Goal: Task Accomplishment & Management: Use online tool/utility

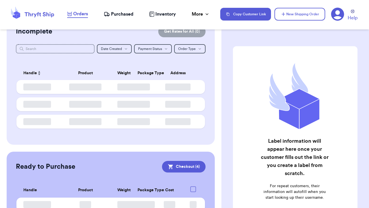
checkbox input "true"
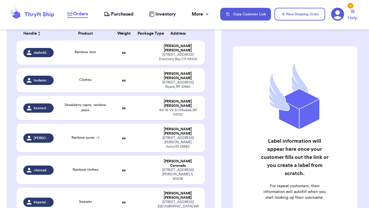
scroll to position [101, 0]
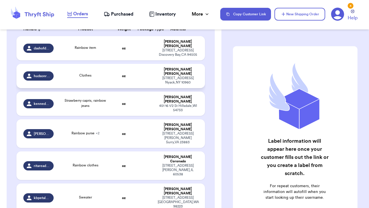
click at [42, 74] on span "hudsonriverkids" at bounding box center [42, 76] width 16 height 5
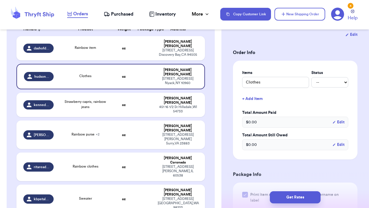
scroll to position [128, 0]
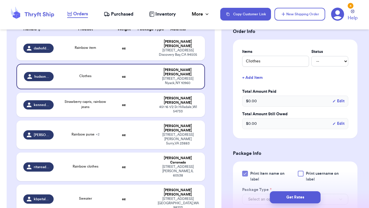
click at [300, 172] on div at bounding box center [301, 173] width 6 height 6
click at [0, 0] on input "Print username on label" at bounding box center [0, 0] width 0 height 0
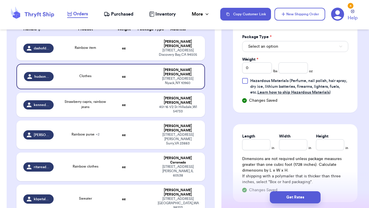
scroll to position [279, 0]
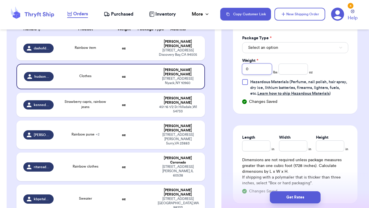
drag, startPoint x: 259, startPoint y: 69, endPoint x: 217, endPoint y: 73, distance: 42.3
click at [217, 73] on div "Customer Link New Order Total Balance Payout $ 0.00 Recent Payments View all @ …" at bounding box center [184, 104] width 369 height 208
type input "01"
type input "0"
type input "1"
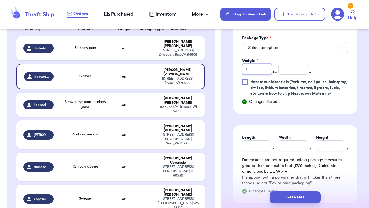
type input "1"
type input "9"
click at [266, 48] on span "Select an option" at bounding box center [263, 48] width 30 height 6
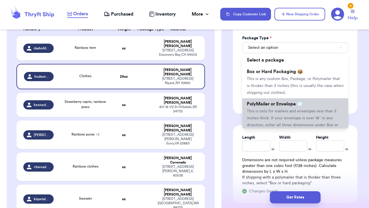
click at [276, 111] on span "This is only for mailers and envelopes less than 3 inches thick. If your envelo…" at bounding box center [292, 121] width 91 height 25
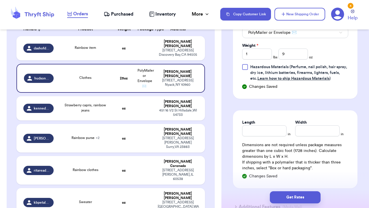
scroll to position [310, 0]
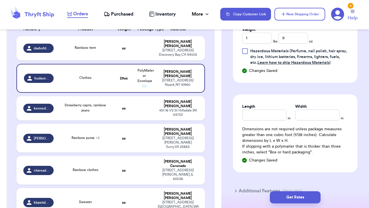
click at [265, 122] on div "Length in Width in Dimensions are not required unless package measures greater …" at bounding box center [295, 133] width 125 height 78
click at [267, 119] on input "Length" at bounding box center [264, 114] width 44 height 11
type input "12"
type input "14"
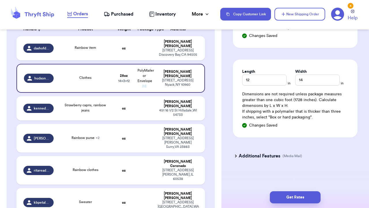
scroll to position [346, 0]
click at [296, 195] on button "Get Rates" at bounding box center [295, 197] width 51 height 12
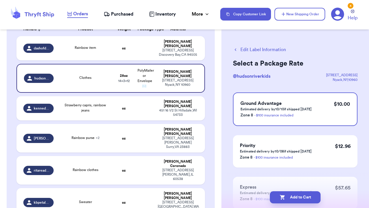
click at [256, 45] on div "Edit Label Information Select a Package Rate @ hudsonriverkids [STREET_ADDRESS]…" at bounding box center [295, 142] width 148 height 215
click at [256, 52] on button "Edit Label Information" at bounding box center [259, 49] width 53 height 7
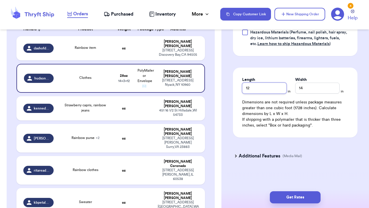
drag, startPoint x: 262, startPoint y: 92, endPoint x: 209, endPoint y: 94, distance: 52.5
click at [209, 94] on div "Customer Link New Order Total Balance Payout $ 0.00 Recent Payments View all @ …" at bounding box center [184, 104] width 369 height 208
type input "1"
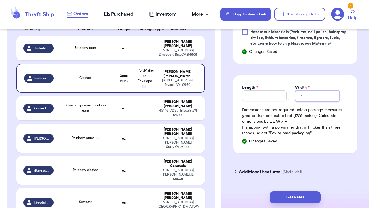
drag, startPoint x: 315, startPoint y: 90, endPoint x: 296, endPoint y: 93, distance: 19.0
click at [283, 93] on div "Length * in Width * 14 in" at bounding box center [295, 92] width 106 height 17
drag, startPoint x: 309, startPoint y: 93, endPoint x: 287, endPoint y: 93, distance: 22.2
click at [287, 93] on div "Length * in Width * 14 in" at bounding box center [295, 92] width 106 height 17
type input "1"
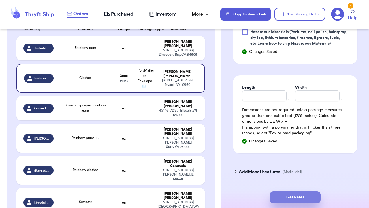
click at [299, 200] on button "Get Rates" at bounding box center [295, 197] width 51 height 12
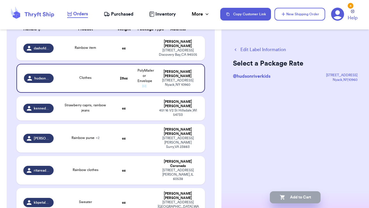
scroll to position [42, 0]
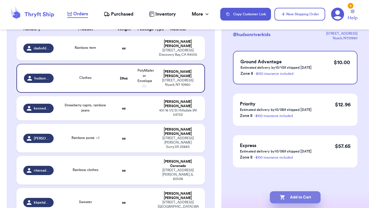
click at [299, 200] on button "Add to Cart" at bounding box center [295, 197] width 51 height 12
checkbox input "true"
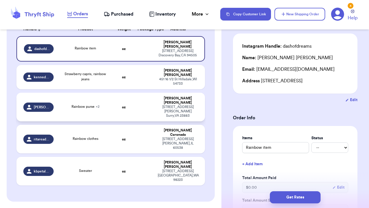
click at [91, 105] on span "Rainbow purse + 2" at bounding box center [86, 106] width 28 height 3
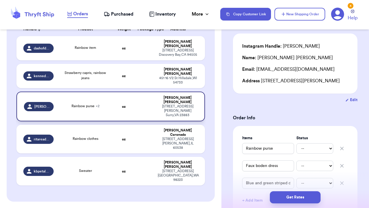
type input "Rainbow purse"
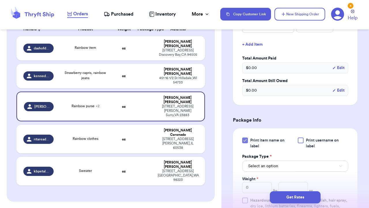
scroll to position [223, 0]
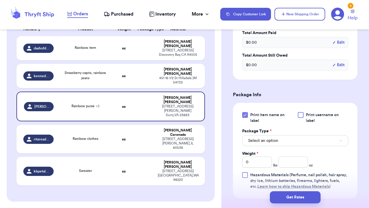
click at [300, 116] on div at bounding box center [301, 115] width 6 height 6
click at [0, 0] on input "Print username on label" at bounding box center [0, 0] width 0 height 0
drag, startPoint x: 250, startPoint y: 167, endPoint x: 236, endPoint y: 165, distance: 14.0
click at [236, 165] on div "Print item name on label Print username on label Package Type * Select an optio…" at bounding box center [295, 155] width 125 height 104
type input "2"
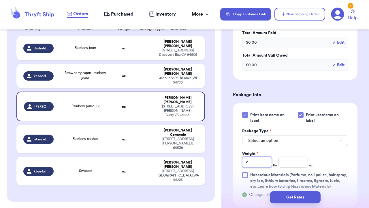
type input "2"
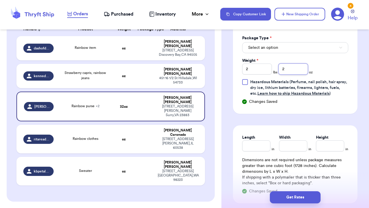
scroll to position [331, 0]
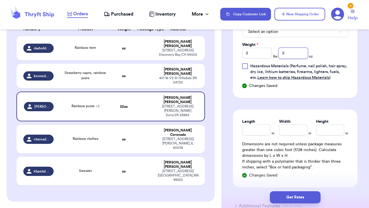
type input "2"
click at [254, 128] on input "Length" at bounding box center [256, 129] width 28 height 11
type input "13"
type input "9"
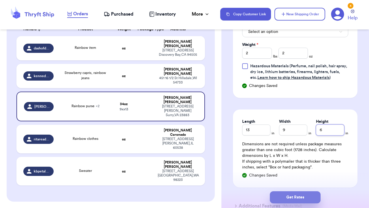
type input "6"
click at [297, 197] on button "Get Rates" at bounding box center [295, 197] width 51 height 12
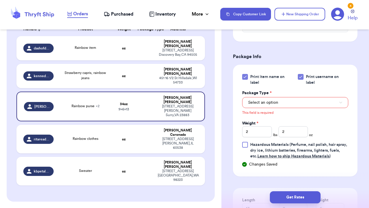
click at [285, 102] on button "Select an option" at bounding box center [295, 102] width 106 height 11
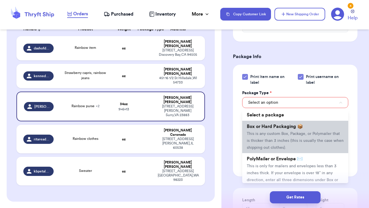
click at [279, 143] on span "This is any custom Box, Package, or Polymailer that is thicker than 3 inches (t…" at bounding box center [295, 140] width 97 height 18
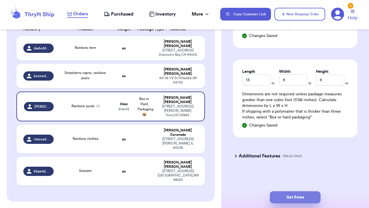
scroll to position [382, 0]
click at [300, 195] on button "Get Rates" at bounding box center [295, 197] width 51 height 12
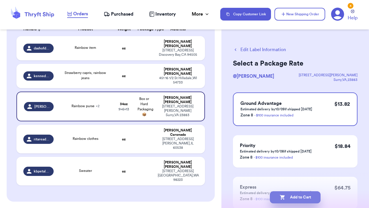
click at [296, 196] on button "Add to Cart" at bounding box center [295, 197] width 51 height 12
checkbox input "true"
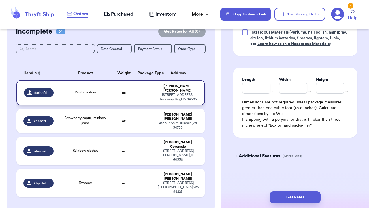
scroll to position [66, 0]
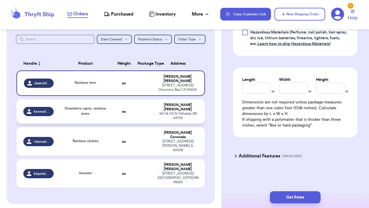
click at [76, 110] on div "Strawberry capris, rainbow jeans" at bounding box center [86, 111] width 50 height 10
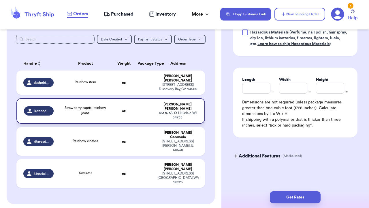
type input "Strawberry capris, rainbow jeans"
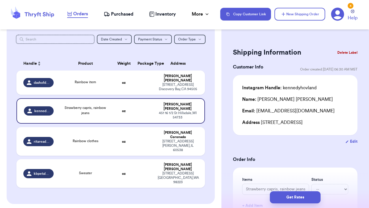
scroll to position [0, 0]
click at [296, 88] on div "Instagram Handle: kennedyhovland" at bounding box center [279, 87] width 74 height 7
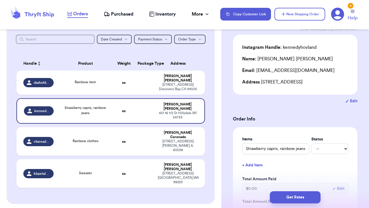
scroll to position [46, 0]
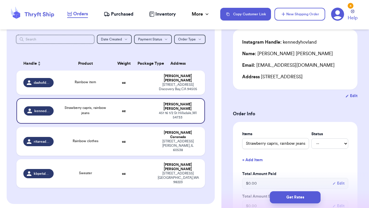
click at [352, 98] on button "Edit" at bounding box center [351, 96] width 12 height 6
select select "WI"
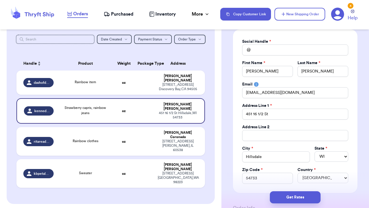
type input "kennedyhovland"
drag, startPoint x: 285, startPoint y: 49, endPoint x: 249, endPoint y: 49, distance: 36.6
click at [249, 49] on div "@ kennedyhovland" at bounding box center [295, 49] width 106 height 11
type input "c"
type input "ch"
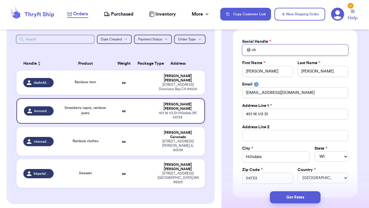
type input "che"
type input "chea"
type input "cheap"
type input "cheapc"
type input "cheapch"
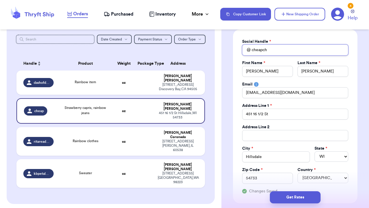
type input "cheapchi"
type input "cheapchic"
type input "[PERSON_NAME]"
type input "cheapchickt"
type input "cheapchickth"
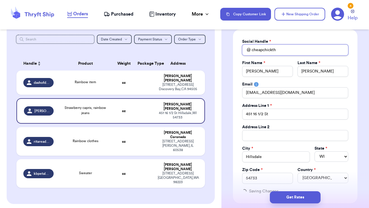
type input "cheapchickthr"
type input "cheapchickthri"
type input "cheapchickthrif"
type input "cheapchickthrift"
type input "cheapchickthrifts"
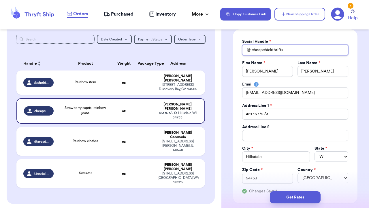
type input "cheapchickthrifts"
click at [347, 102] on div "Social Handle * @ cheapchickthrifts First Name * [PERSON_NAME] Last Name * [PER…" at bounding box center [295, 116] width 106 height 155
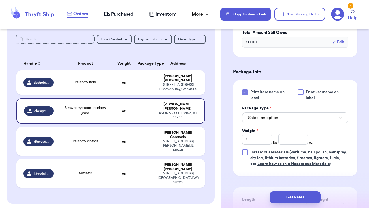
scroll to position [314, 0]
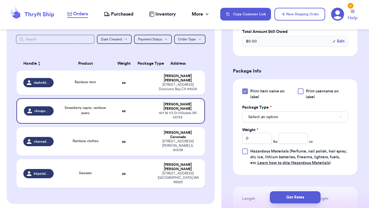
click at [314, 92] on span "Print username on label" at bounding box center [327, 94] width 43 height 12
click at [0, 0] on input "Print username on label" at bounding box center [0, 0] width 0 height 0
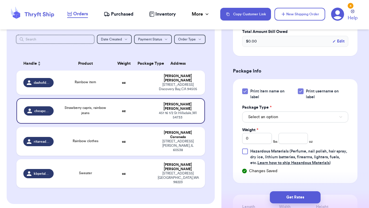
click at [279, 121] on button "Select an option" at bounding box center [295, 116] width 106 height 11
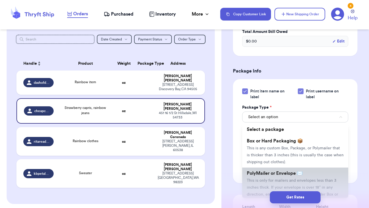
click at [281, 177] on li "PolyMailer or Envelope ✉️ This is only for mailers and envelopes less than 3 in…" at bounding box center [295, 186] width 106 height 39
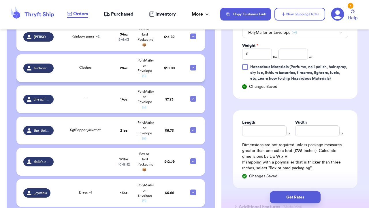
scroll to position [292, 0]
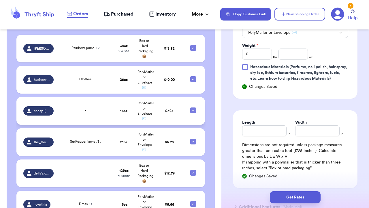
click at [110, 108] on div "-" at bounding box center [86, 111] width 50 height 6
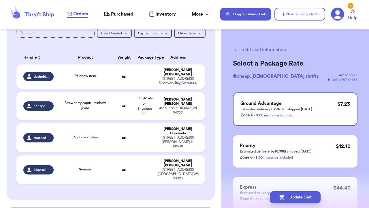
scroll to position [72, 0]
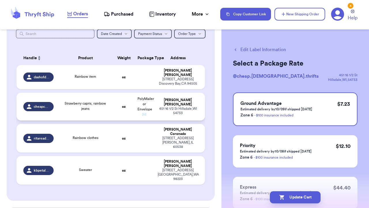
click at [185, 99] on div "[PERSON_NAME] [PERSON_NAME]" at bounding box center [178, 102] width 40 height 9
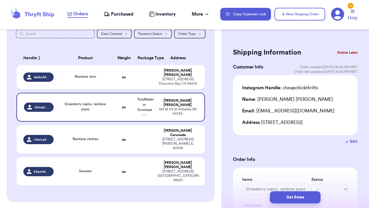
click at [348, 51] on button "Delete Label" at bounding box center [347, 52] width 25 height 13
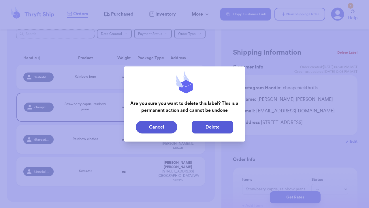
click at [217, 124] on button "Delete" at bounding box center [213, 127] width 42 height 13
type input "Rainbow item"
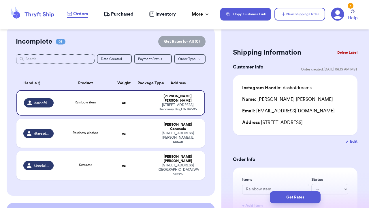
scroll to position [0, 0]
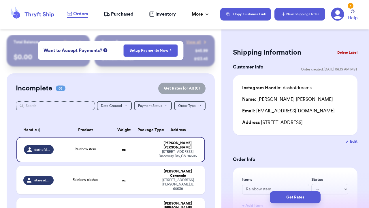
click at [294, 18] on button "New Shipping Order" at bounding box center [300, 14] width 51 height 13
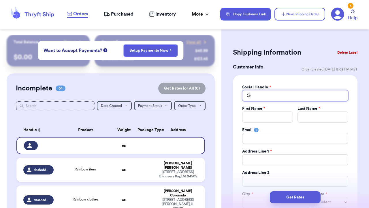
click at [258, 95] on input "Total Amount Paid" at bounding box center [295, 95] width 106 height 11
type input "k"
type input "ke"
type input "[PERSON_NAME]"
type input "keni"
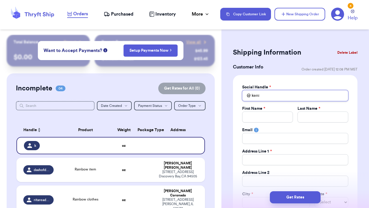
type input "[GEOGRAPHIC_DATA]"
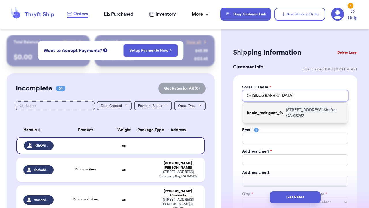
type input "[GEOGRAPHIC_DATA]"
click at [291, 114] on p "[STREET_ADDRESS]" at bounding box center [314, 113] width 57 height 12
type input "kenia_rodriguez_97"
type input "[GEOGRAPHIC_DATA]"
type input "[PERSON_NAME]"
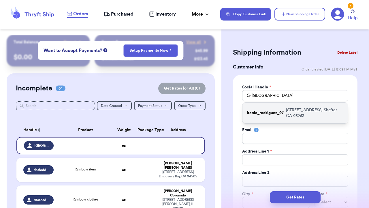
type input "[EMAIL_ADDRESS][DOMAIN_NAME]"
type input "[STREET_ADDRESS]"
type input "Shafter"
select select "CA"
type input "93263"
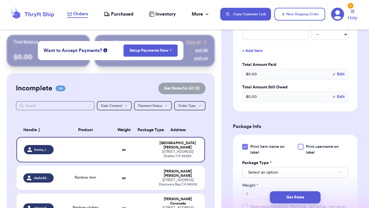
scroll to position [265, 0]
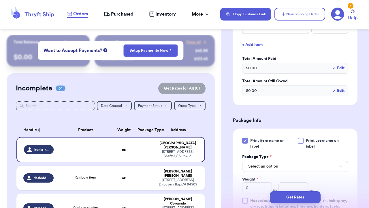
click at [301, 140] on div at bounding box center [301, 141] width 6 height 6
click at [0, 0] on input "Print username on label" at bounding box center [0, 0] width 0 height 0
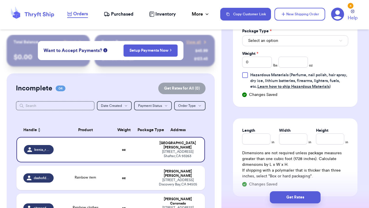
scroll to position [394, 0]
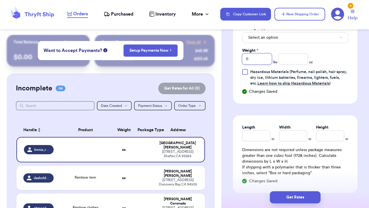
drag, startPoint x: 255, startPoint y: 55, endPoint x: 262, endPoint y: 57, distance: 6.6
click at [262, 57] on input "0" at bounding box center [257, 58] width 30 height 11
type input "1"
type input "5"
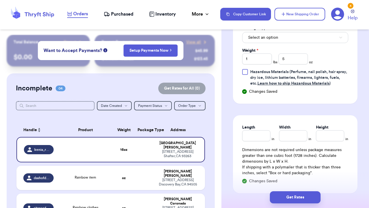
click at [261, 136] on input "Length" at bounding box center [256, 135] width 28 height 11
type input "7"
type input "6"
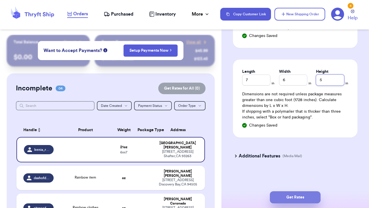
type input "5"
click at [291, 201] on button "Get Rates" at bounding box center [295, 197] width 51 height 12
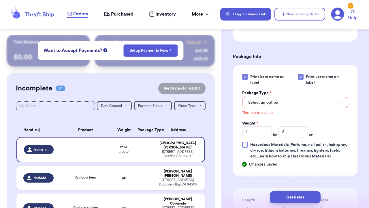
click at [288, 102] on button "Select an option" at bounding box center [295, 102] width 106 height 11
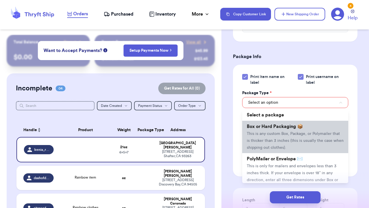
click at [279, 140] on span "This is any custom Box, Package, or Polymailer that is thicker than 3 inches (t…" at bounding box center [295, 140] width 97 height 18
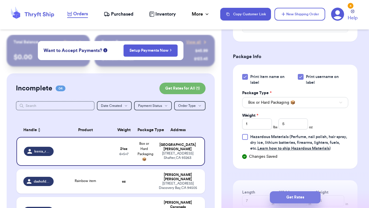
click at [295, 201] on button "Get Rates" at bounding box center [295, 197] width 51 height 12
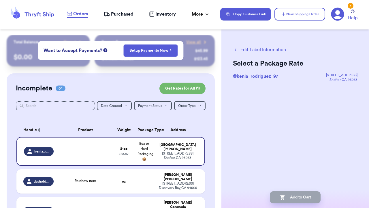
scroll to position [0, 0]
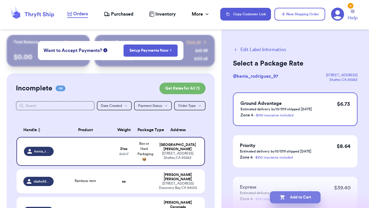
click at [304, 197] on button "Add to Cart" at bounding box center [295, 197] width 51 height 12
checkbox input "true"
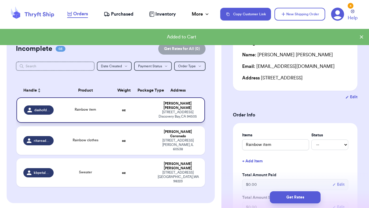
scroll to position [44, 0]
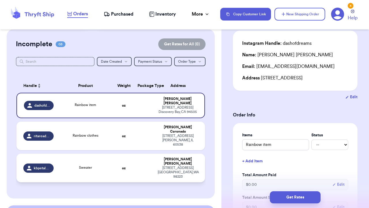
click at [97, 165] on div "Sweater" at bounding box center [86, 168] width 50 height 6
type input "Sweater"
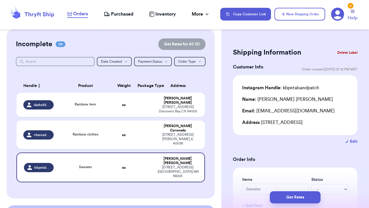
scroll to position [0, 0]
